Goal: Information Seeking & Learning: Learn about a topic

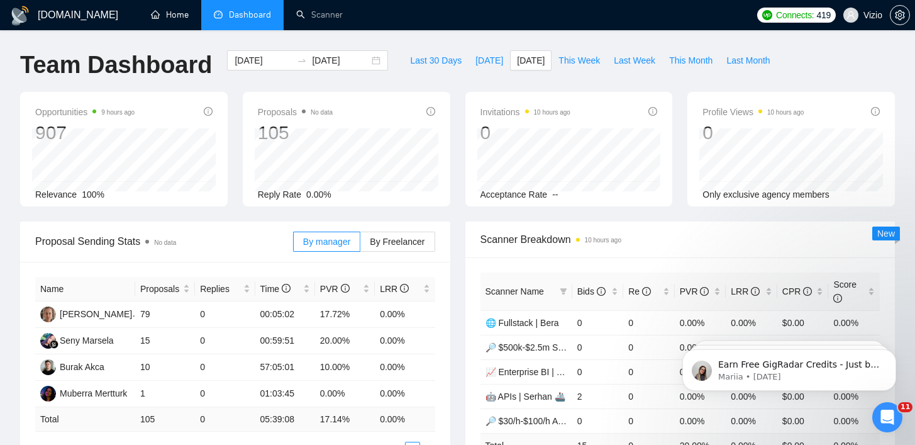
click at [246, 17] on span "Dashboard" at bounding box center [250, 14] width 42 height 11
click at [469, 62] on button "[DATE]" at bounding box center [490, 60] width 42 height 20
type input "[DATE]"
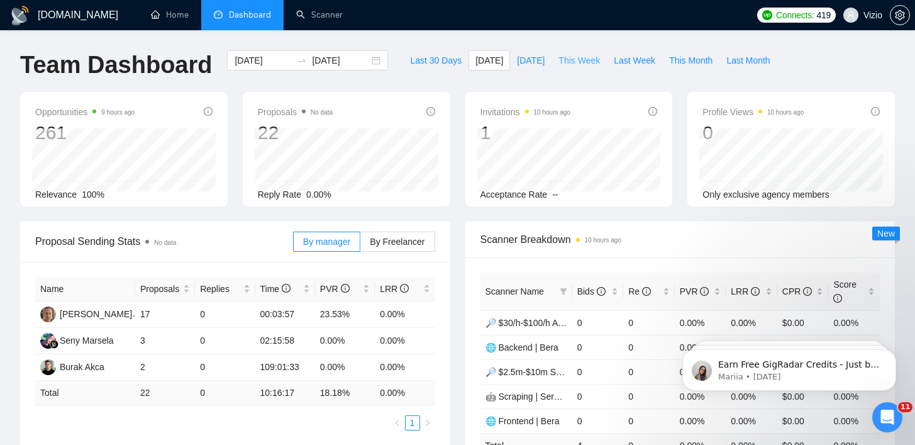
click at [586, 64] on span "This Week" at bounding box center [580, 60] width 42 height 14
type input "[DATE]"
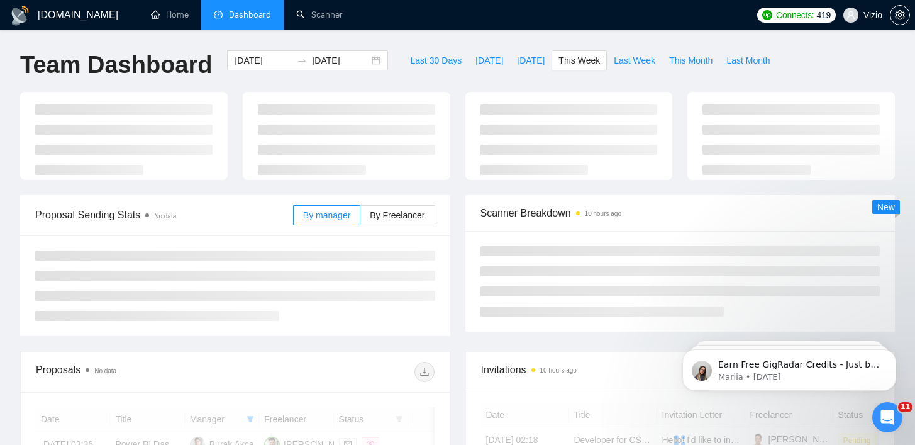
click at [530, 42] on div "[DOMAIN_NAME] Home Dashboard Scanner Connects: 419 Vizio Team Dashboard [DATE] …" at bounding box center [457, 332] width 915 height 664
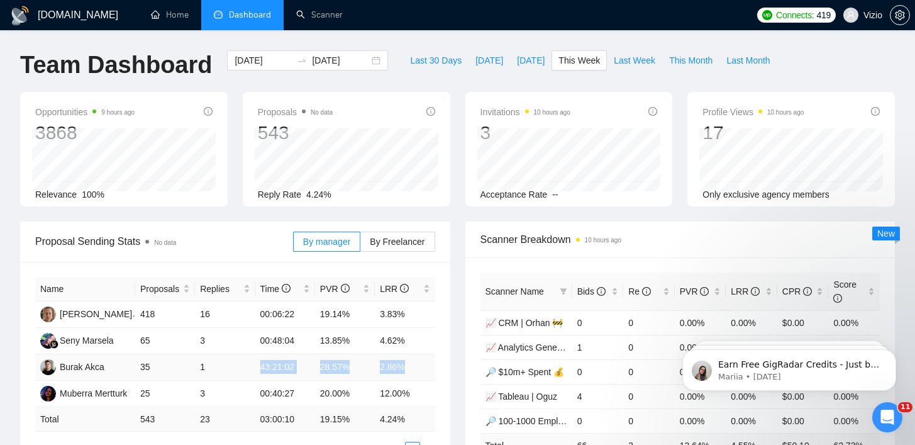
drag, startPoint x: 238, startPoint y: 367, endPoint x: 412, endPoint y: 364, distance: 173.7
click at [411, 365] on tr "Burak Akca 35 1 43:21:02 28.57% 2.86%" at bounding box center [235, 367] width 400 height 26
click at [430, 362] on td "2.86%" at bounding box center [405, 367] width 60 height 26
drag, startPoint x: 411, startPoint y: 367, endPoint x: 325, endPoint y: 367, distance: 85.6
click at [325, 367] on tr "Burak Akca 35 1 43:21:02 28.57% 2.86%" at bounding box center [235, 367] width 400 height 26
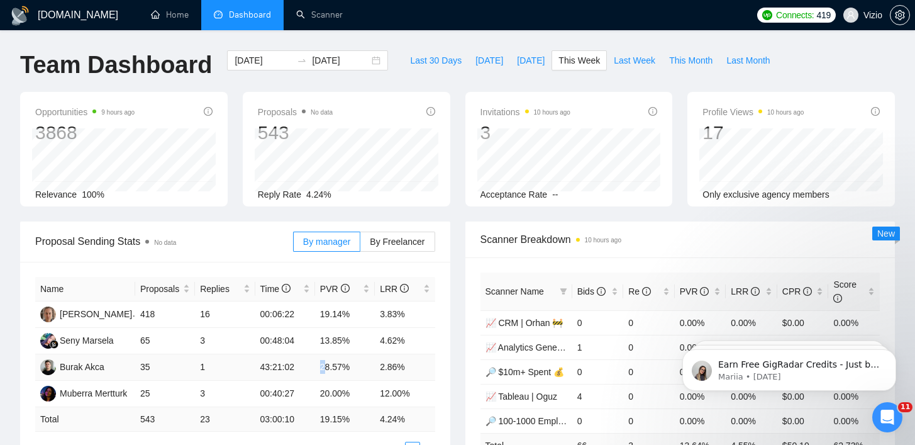
click at [320, 367] on td "28.57%" at bounding box center [345, 367] width 60 height 26
drag, startPoint x: 321, startPoint y: 367, endPoint x: 420, endPoint y: 367, distance: 98.8
click at [416, 367] on tr "Burak Akca 35 1 43:21:02 28.57% 2.86%" at bounding box center [235, 367] width 400 height 26
click at [466, 363] on div "Scanner Name Bids Re PVR LRR CPR Score 📈 CRM | Orhan 🚧 0 0 0.00% 0.00% $0.00 0.…" at bounding box center [681, 377] width 430 height 241
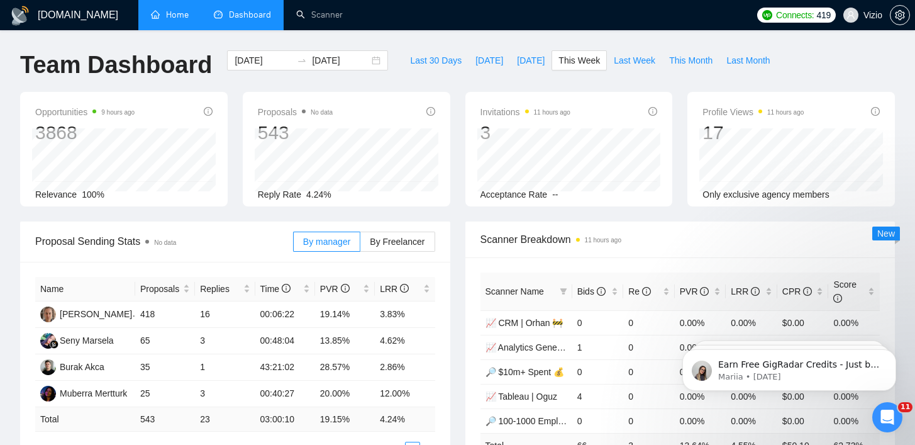
click at [172, 18] on link "Home" at bounding box center [170, 14] width 38 height 11
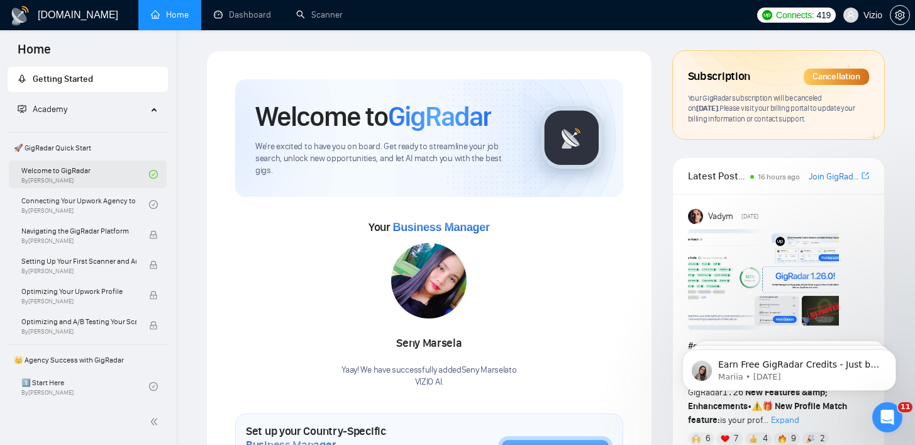
click at [70, 164] on link "Welcome to GigRadar By [PERSON_NAME]" at bounding box center [85, 174] width 128 height 28
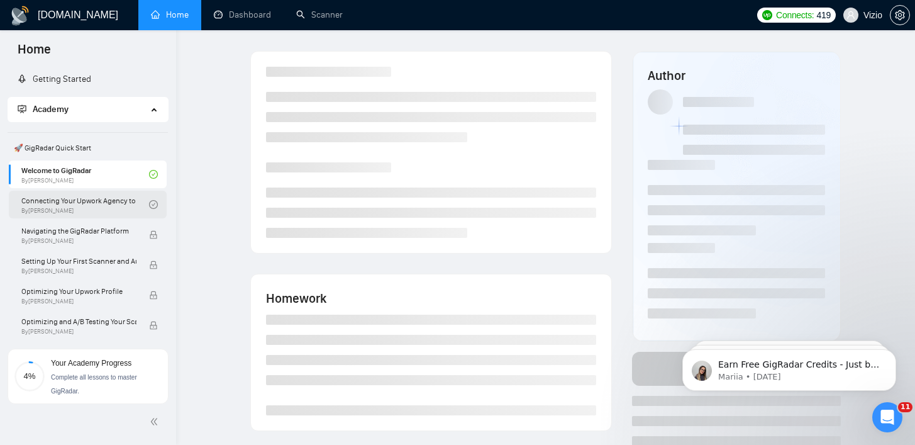
click at [81, 194] on link "Connecting Your Upwork Agency to GigRadar By [PERSON_NAME]" at bounding box center [85, 205] width 128 height 28
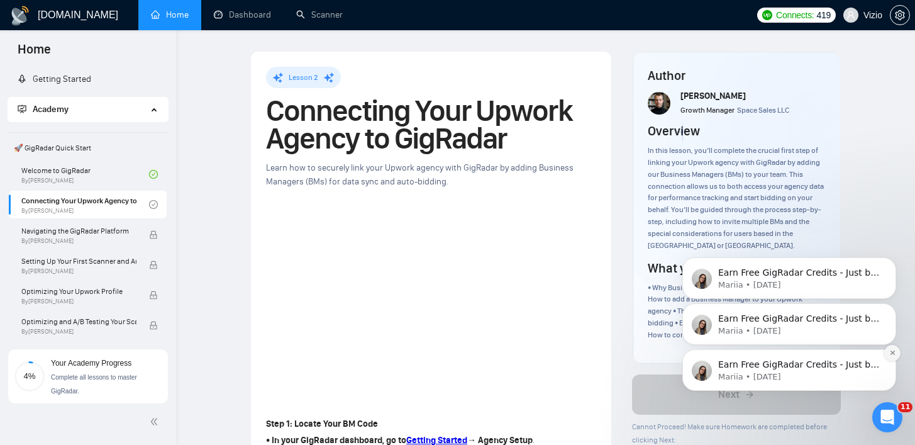
click at [893, 351] on icon "Dismiss notification" at bounding box center [892, 352] width 7 height 7
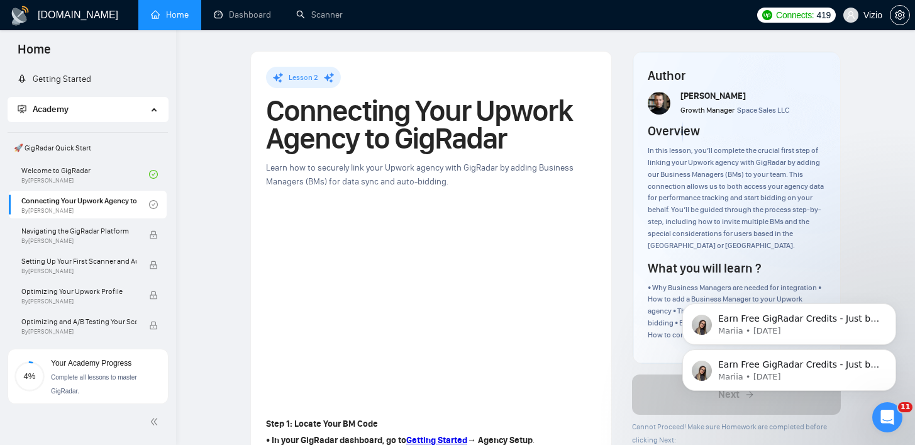
click at [893, 351] on icon "Dismiss notification" at bounding box center [893, 353] width 6 height 6
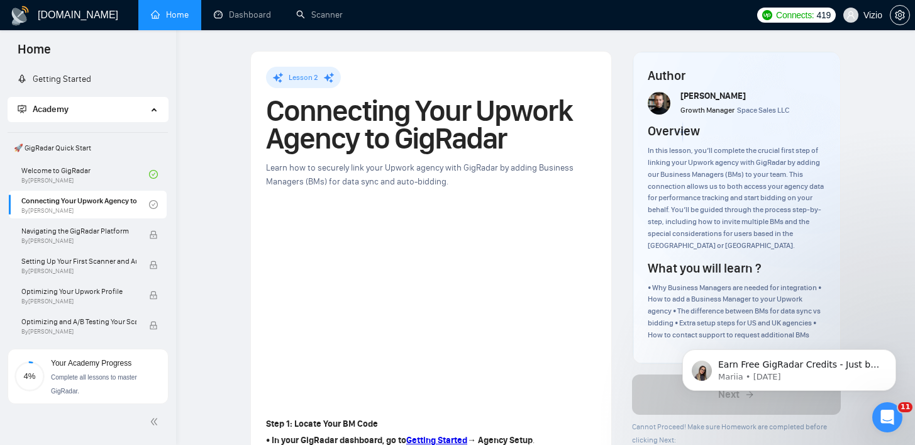
click at [893, 351] on icon "Dismiss notification" at bounding box center [893, 353] width 6 height 6
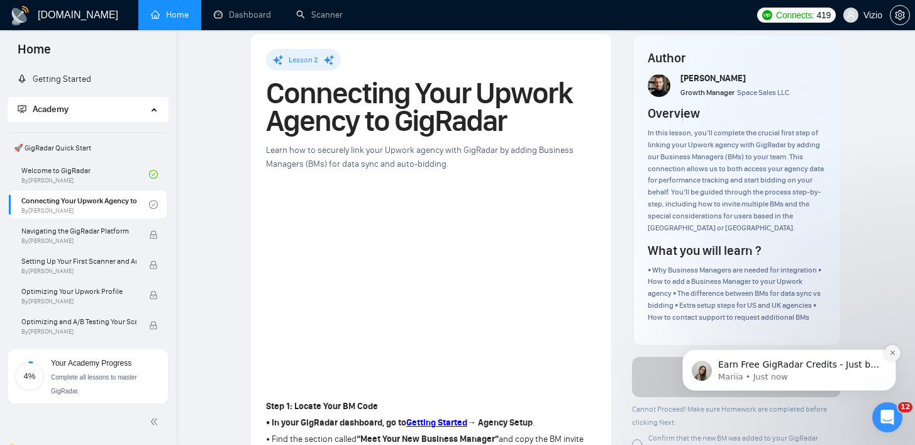
click at [895, 350] on icon "Dismiss notification" at bounding box center [892, 352] width 7 height 7
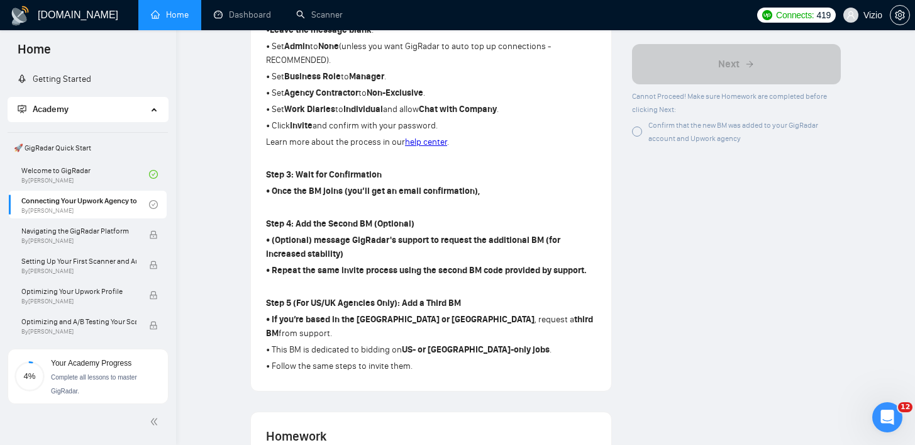
scroll to position [518, 0]
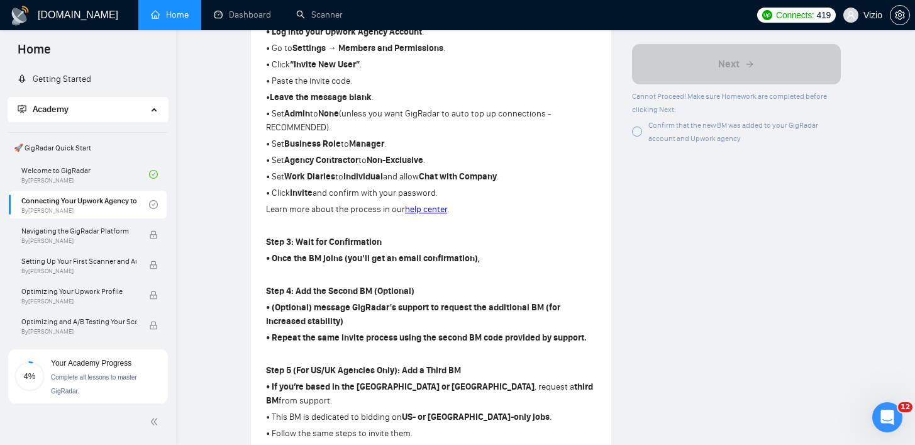
click at [639, 133] on div at bounding box center [637, 131] width 10 height 10
click at [636, 133] on div at bounding box center [637, 131] width 10 height 10
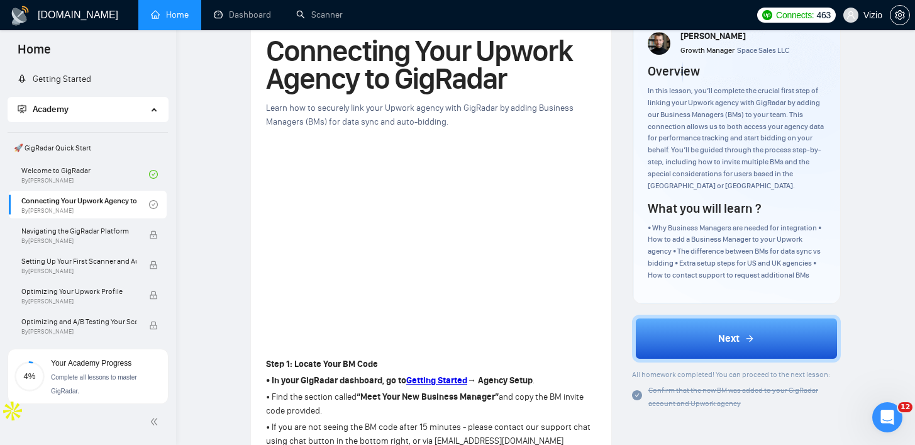
scroll to position [122, 0]
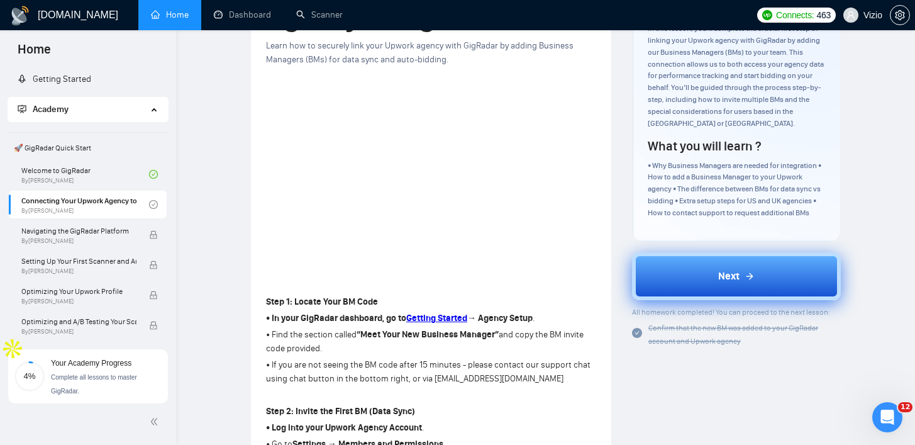
click at [706, 284] on button "Next" at bounding box center [736, 276] width 209 height 48
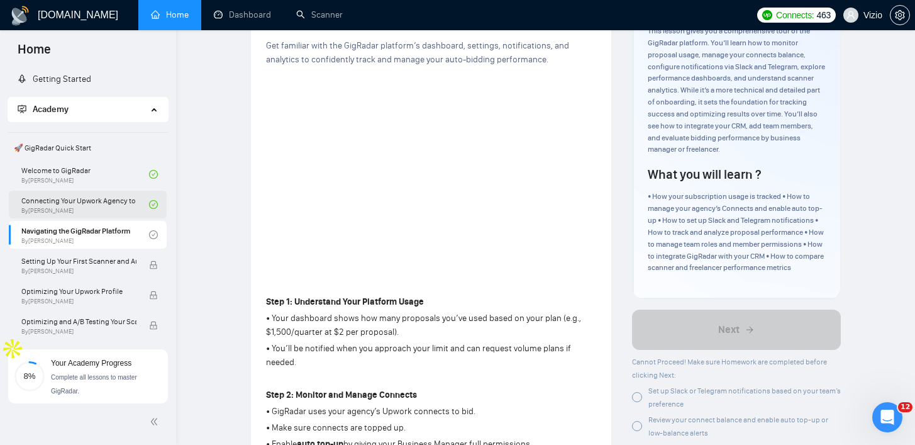
click at [125, 211] on link "Connecting Your Upwork Agency to GigRadar By [PERSON_NAME]" at bounding box center [85, 205] width 128 height 28
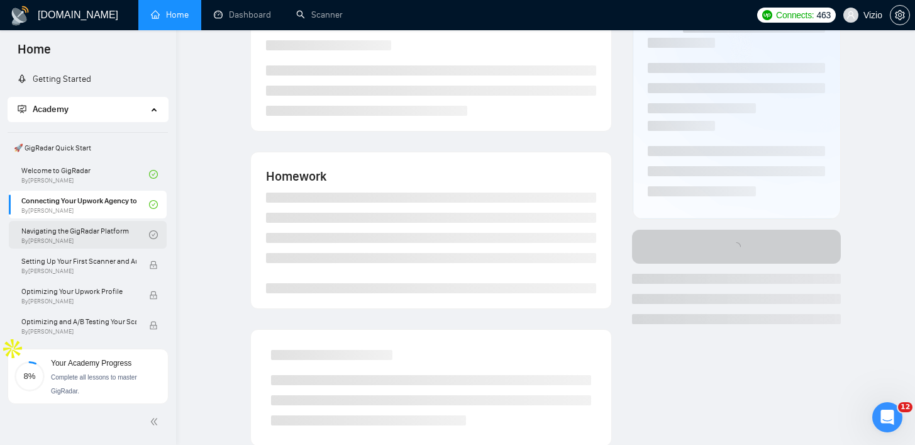
click at [120, 230] on link "Navigating the GigRadar Platform By [PERSON_NAME]" at bounding box center [85, 235] width 128 height 28
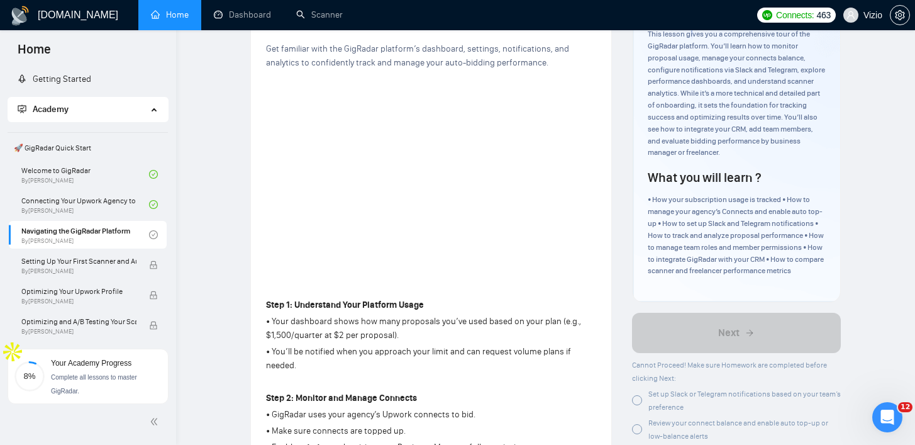
scroll to position [162, 0]
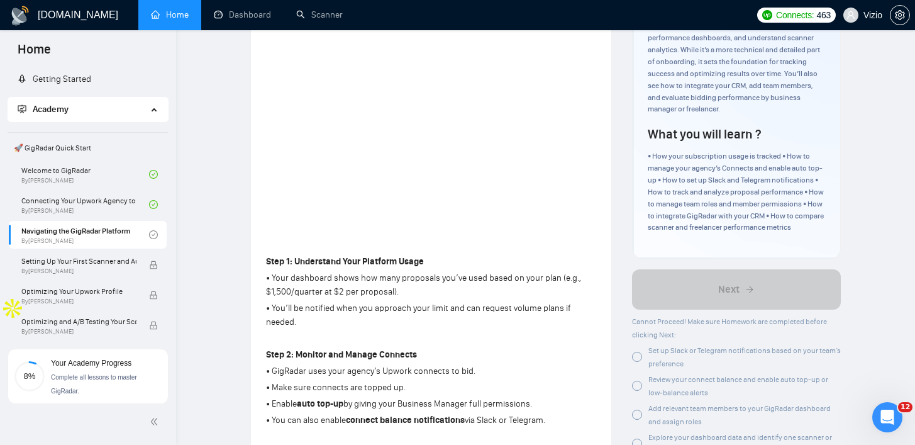
click at [636, 362] on div at bounding box center [637, 357] width 10 height 10
click at [639, 391] on div at bounding box center [637, 386] width 10 height 10
click at [637, 420] on div at bounding box center [637, 415] width 10 height 10
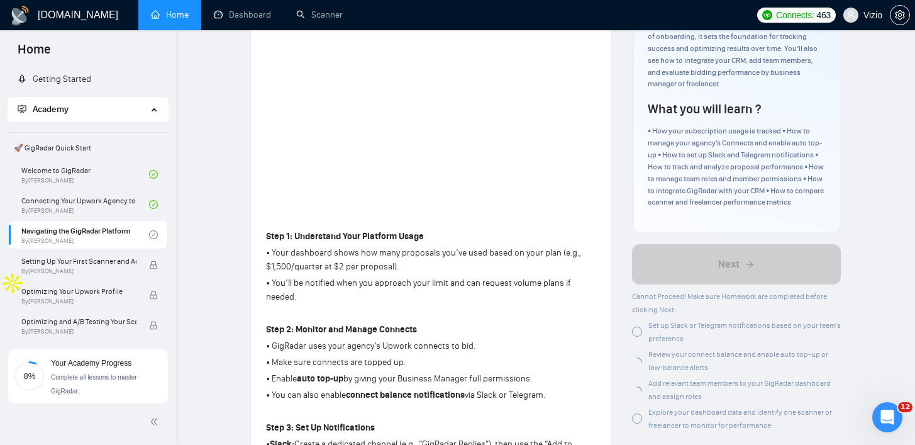
scroll to position [251, 0]
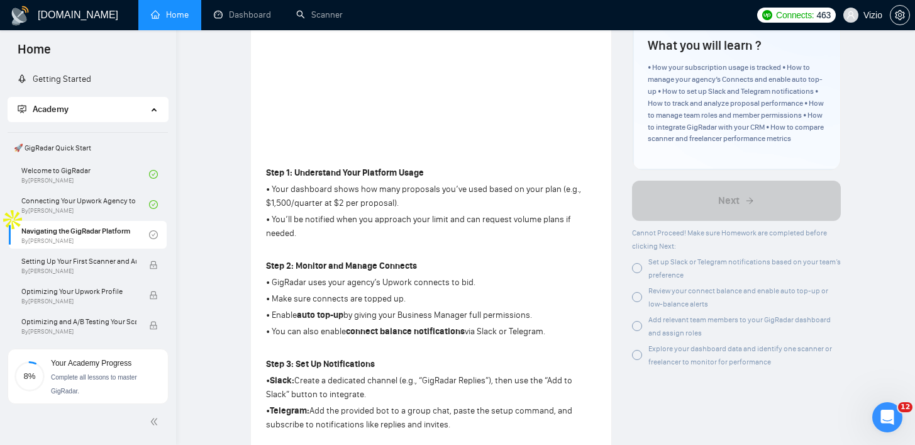
click at [637, 360] on div at bounding box center [637, 355] width 10 height 10
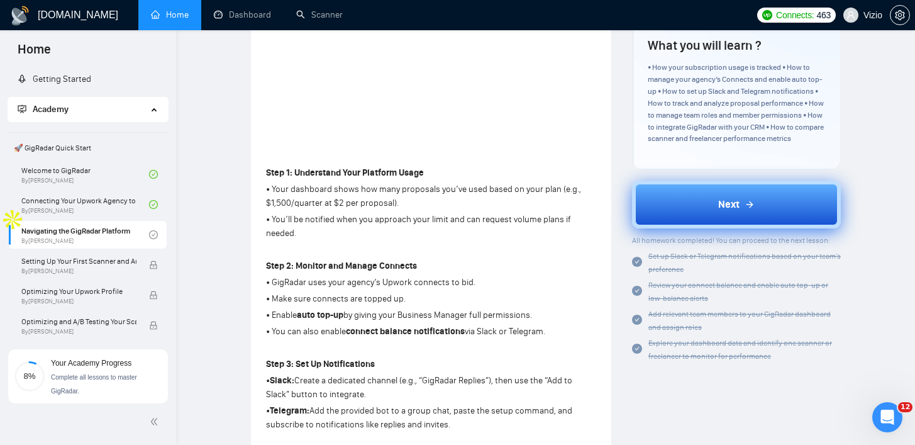
click at [773, 207] on button "Next" at bounding box center [736, 205] width 209 height 48
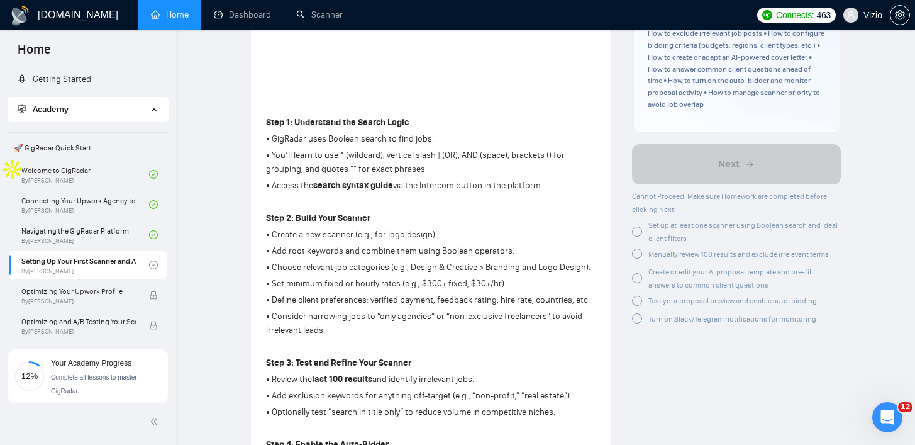
scroll to position [323, 0]
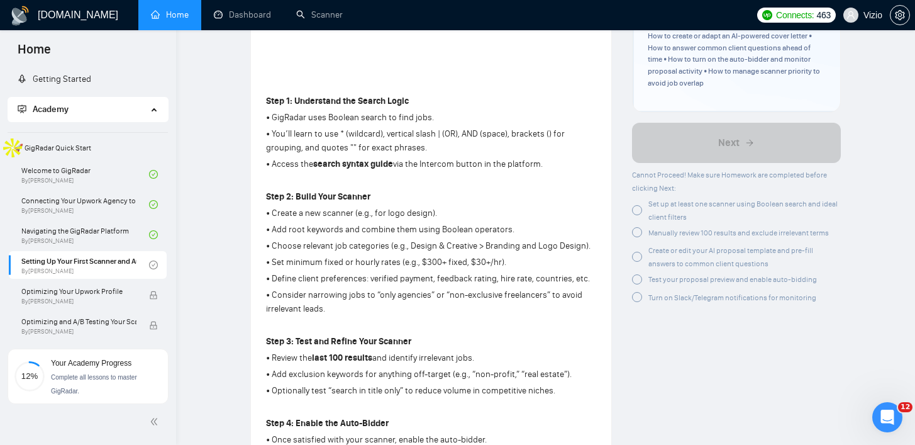
click at [635, 213] on div at bounding box center [637, 210] width 10 height 10
click at [640, 249] on div "Create or edit your AI proposal template and pre-fill answers to common client …" at bounding box center [736, 256] width 209 height 26
click at [638, 284] on div "Test your proposal preview and enable auto-bidding" at bounding box center [724, 278] width 185 height 13
click at [638, 298] on div at bounding box center [637, 295] width 10 height 10
click at [697, 237] on div "Manually review 100 results and exclude irrelevant terms" at bounding box center [739, 232] width 181 height 13
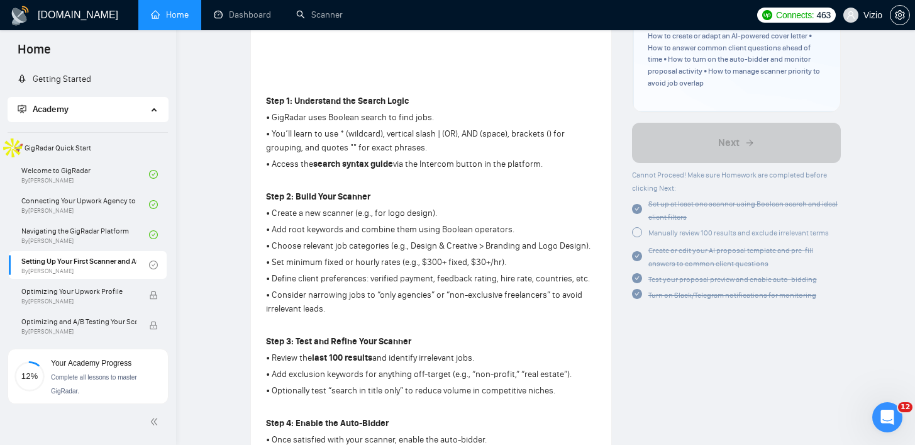
click at [635, 233] on div at bounding box center [637, 232] width 10 height 10
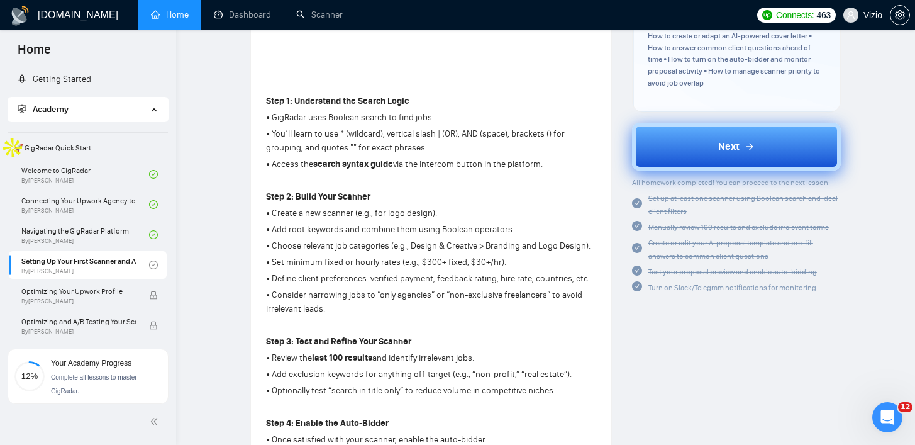
click at [691, 155] on button "Next" at bounding box center [736, 147] width 209 height 48
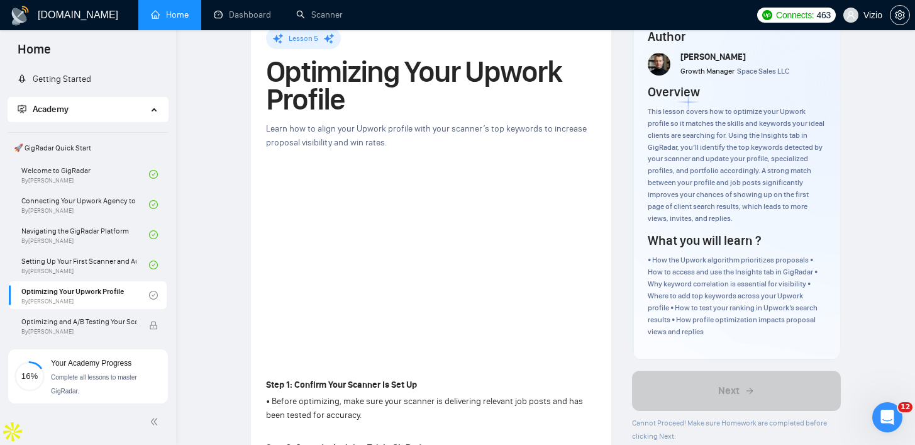
scroll to position [304, 0]
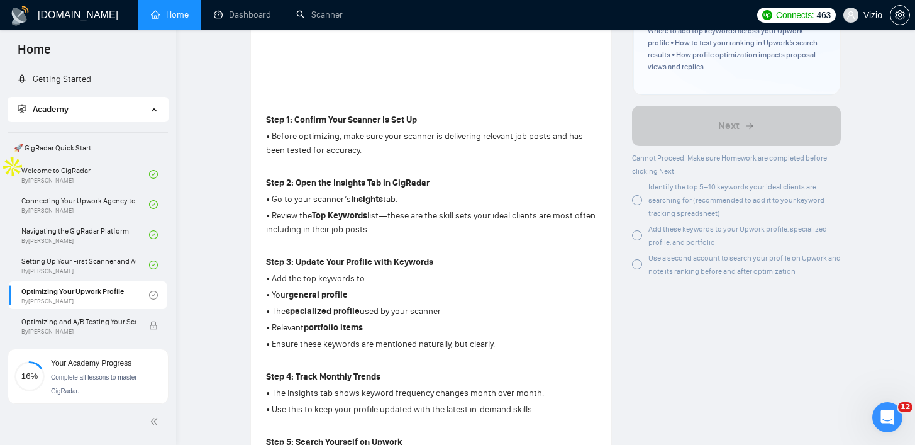
click at [645, 198] on div "Identify the top 5–10 keywords your ideal clients are searching for (recommende…" at bounding box center [736, 200] width 209 height 40
click at [635, 226] on div "Add these keywords to your Upwork profile, specialized profile, and portfolio" at bounding box center [736, 235] width 209 height 26
click at [637, 260] on div at bounding box center [637, 264] width 10 height 10
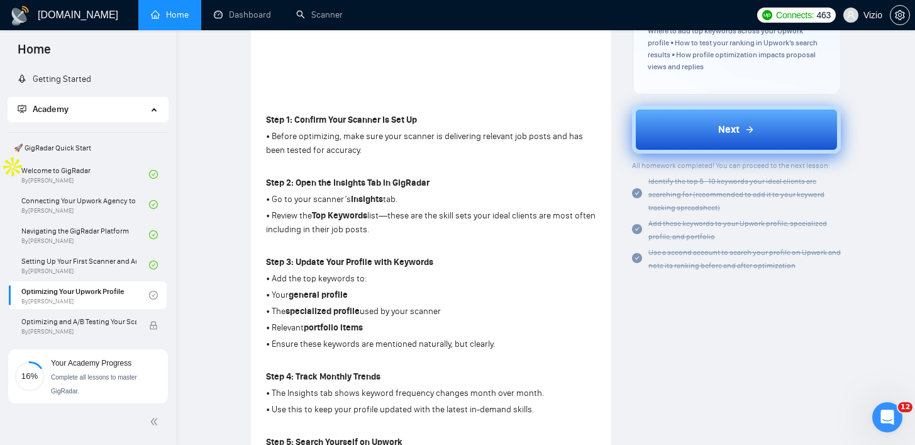
click at [694, 137] on button "Next" at bounding box center [736, 130] width 209 height 48
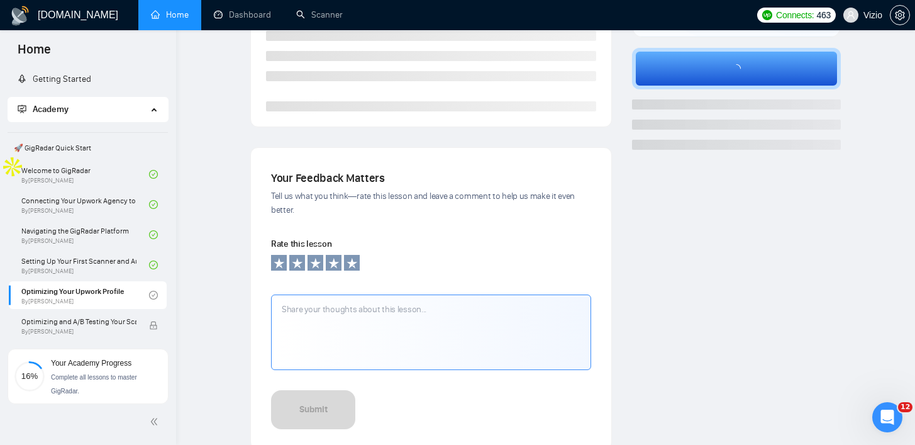
scroll to position [240, 0]
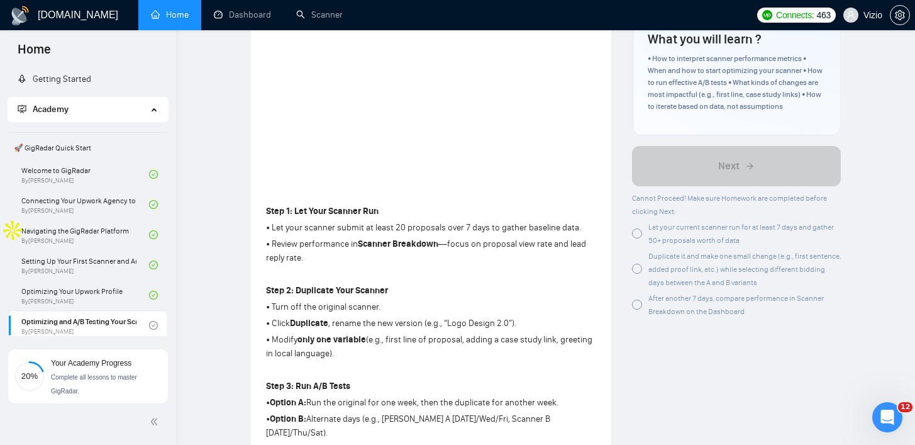
click at [636, 236] on div at bounding box center [637, 233] width 10 height 10
click at [635, 274] on div at bounding box center [637, 269] width 10 height 10
click at [639, 304] on div at bounding box center [637, 304] width 10 height 10
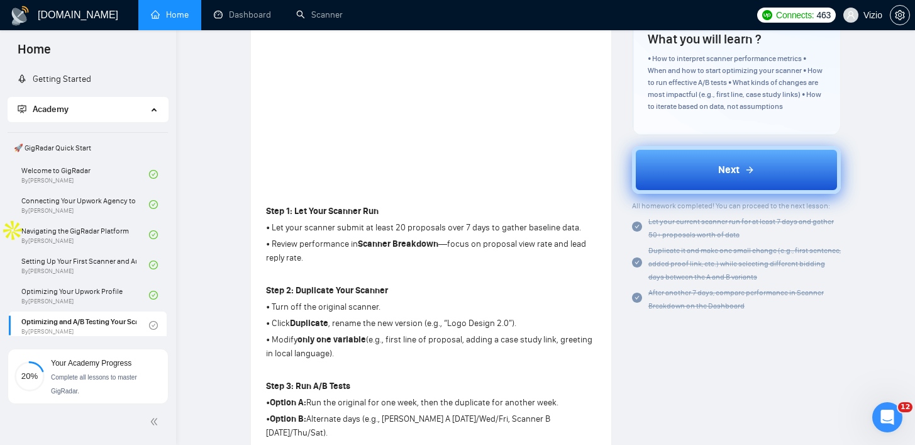
click at [694, 160] on button "Next" at bounding box center [736, 170] width 209 height 48
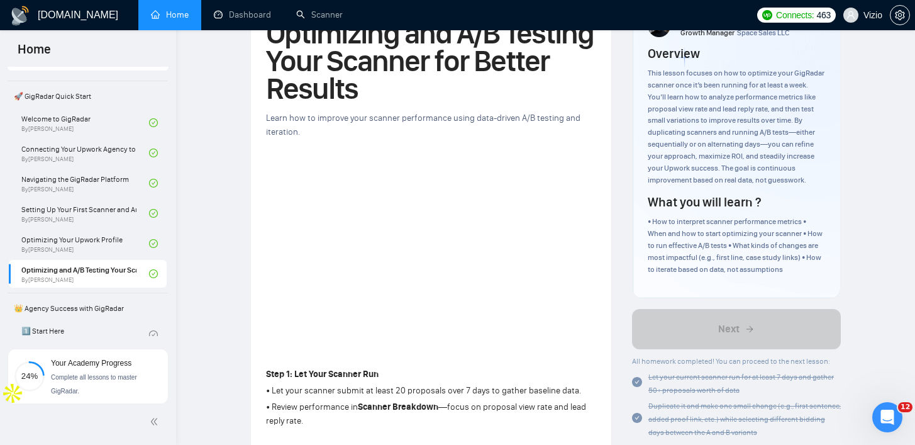
scroll to position [137, 0]
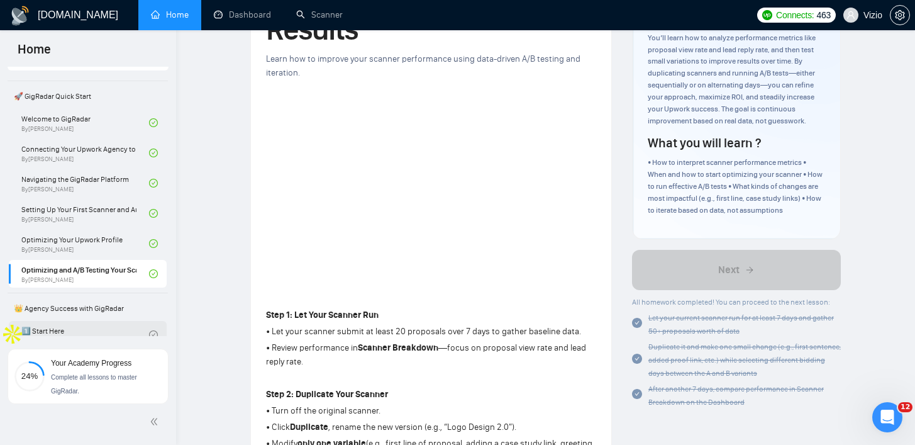
click at [103, 328] on link "1️⃣ Start Here By [PERSON_NAME]" at bounding box center [85, 335] width 128 height 28
